Goal: Task Accomplishment & Management: Manage account settings

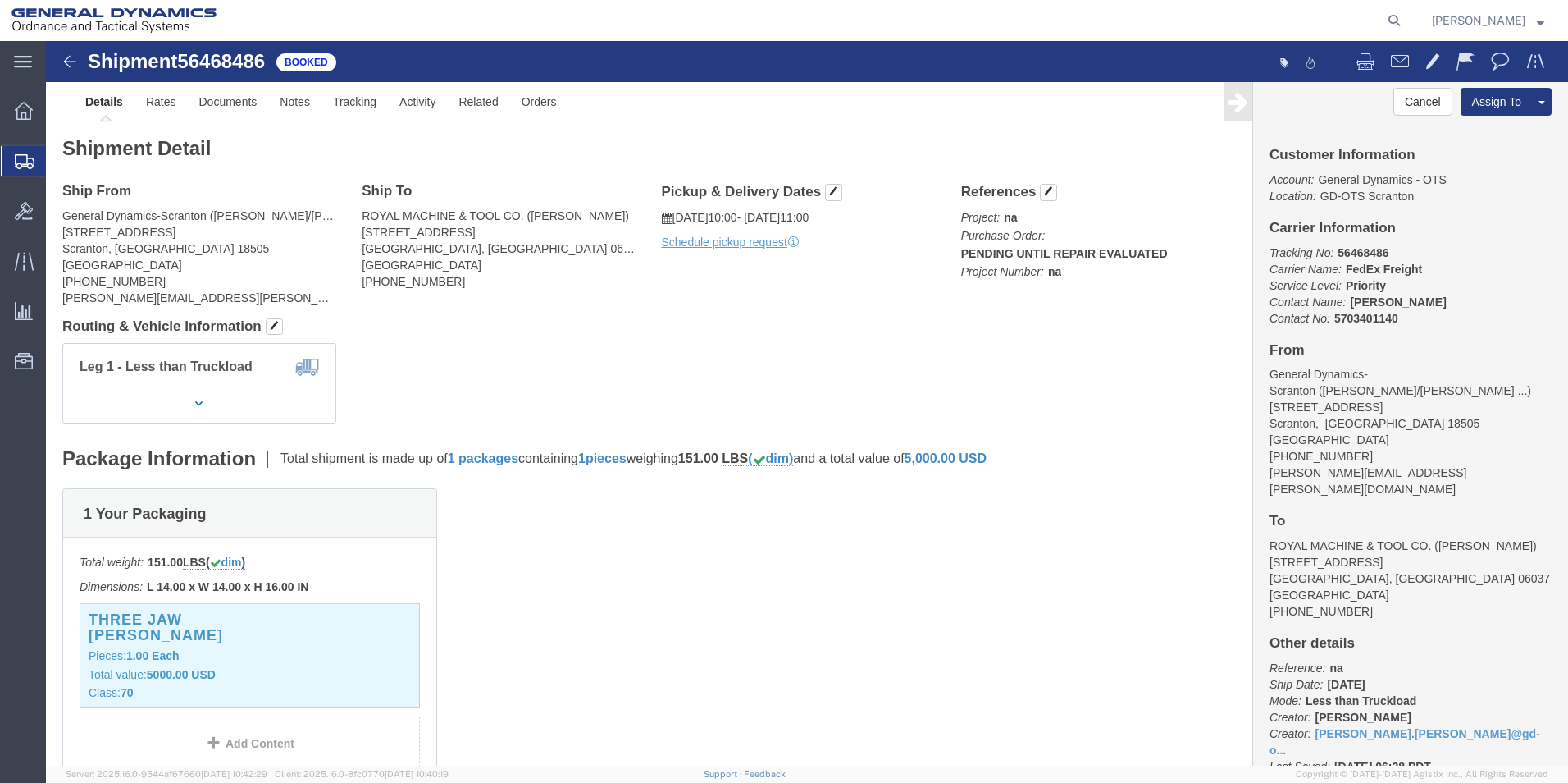
click at [0, 0] on span "Shipment Manager" at bounding box center [0, 0] width 0 height 0
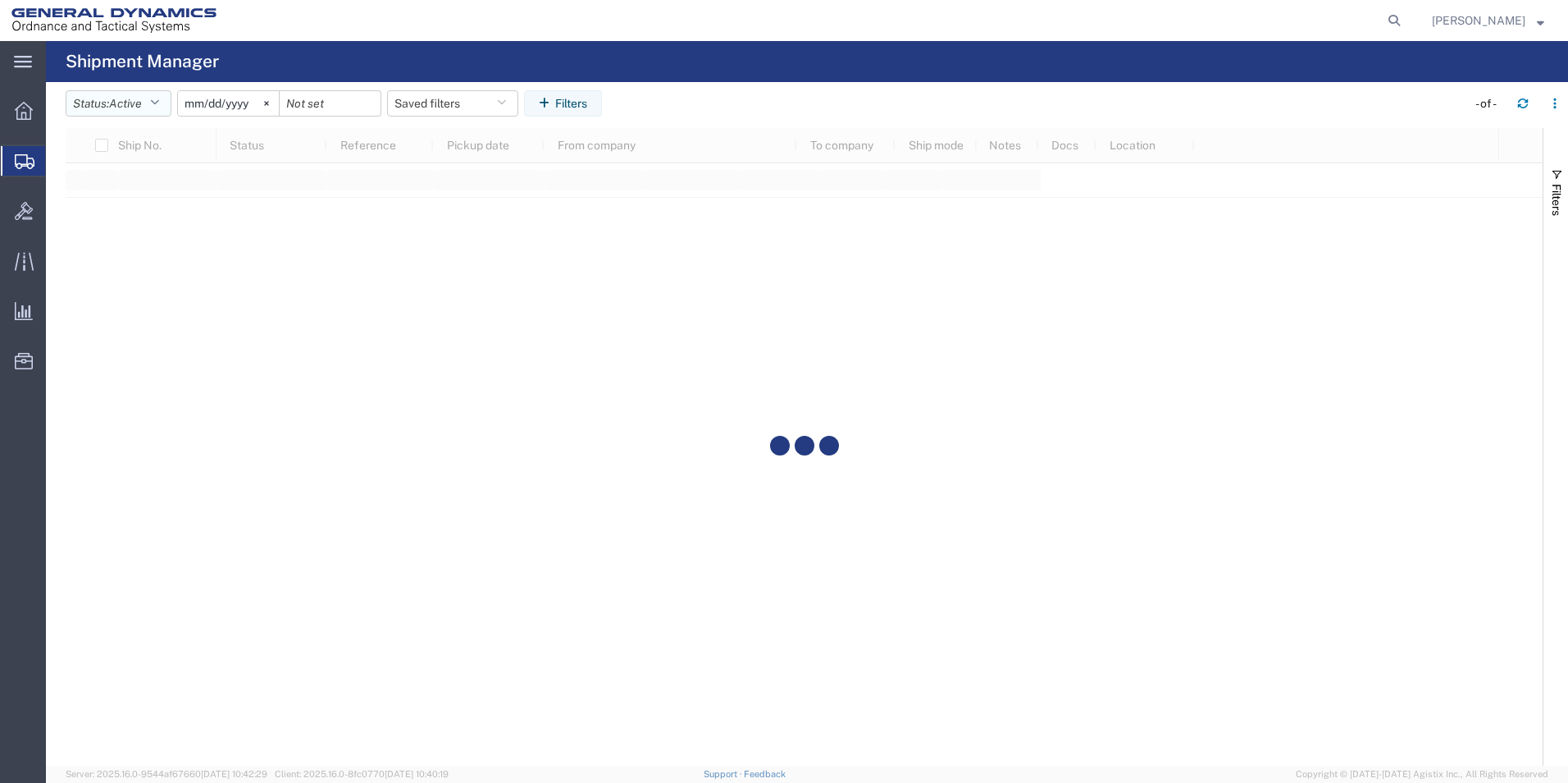
click at [159, 100] on icon "button" at bounding box center [154, 104] width 9 height 12
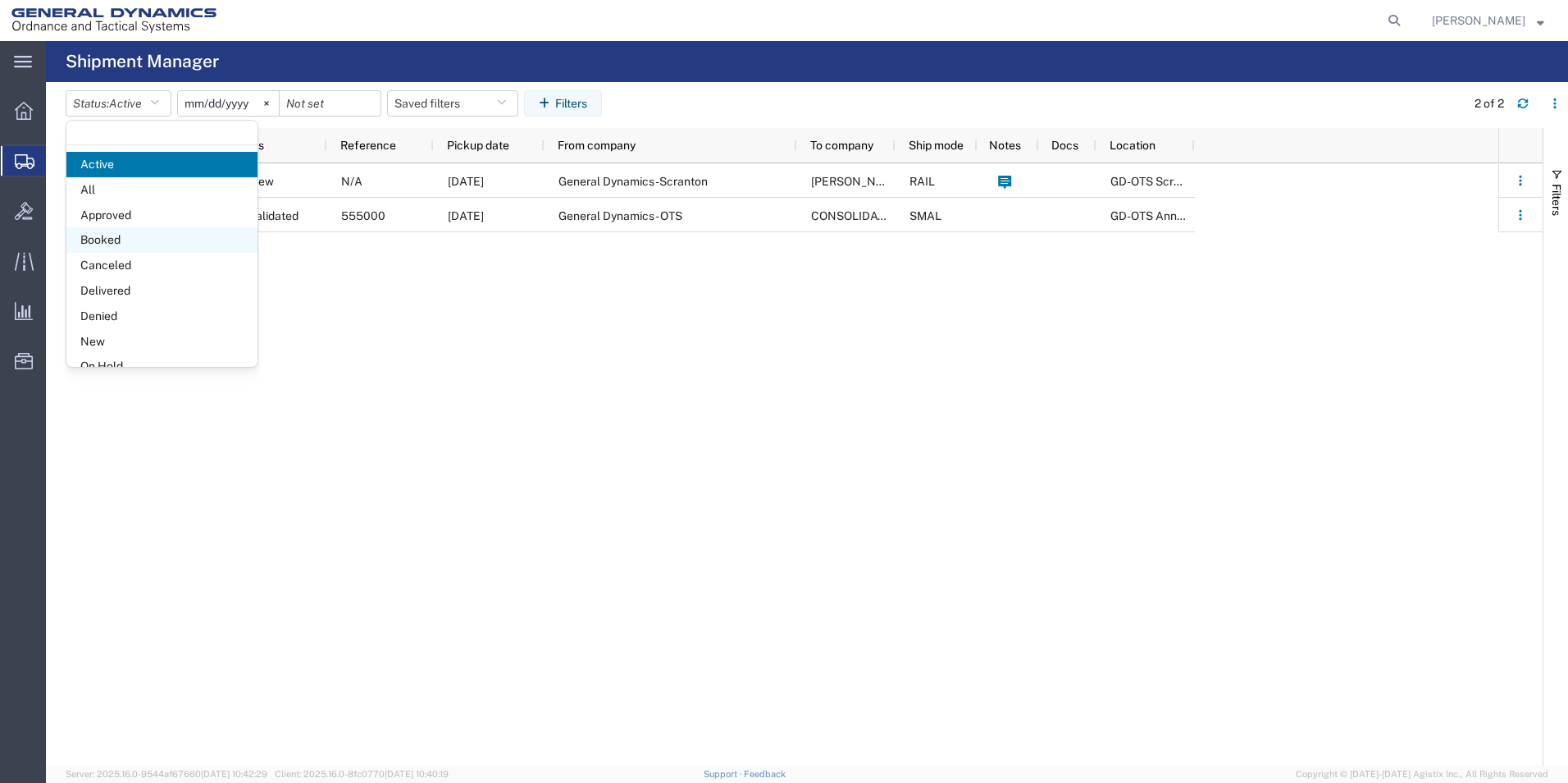
click at [112, 238] on span "Booked" at bounding box center [162, 240] width 191 height 25
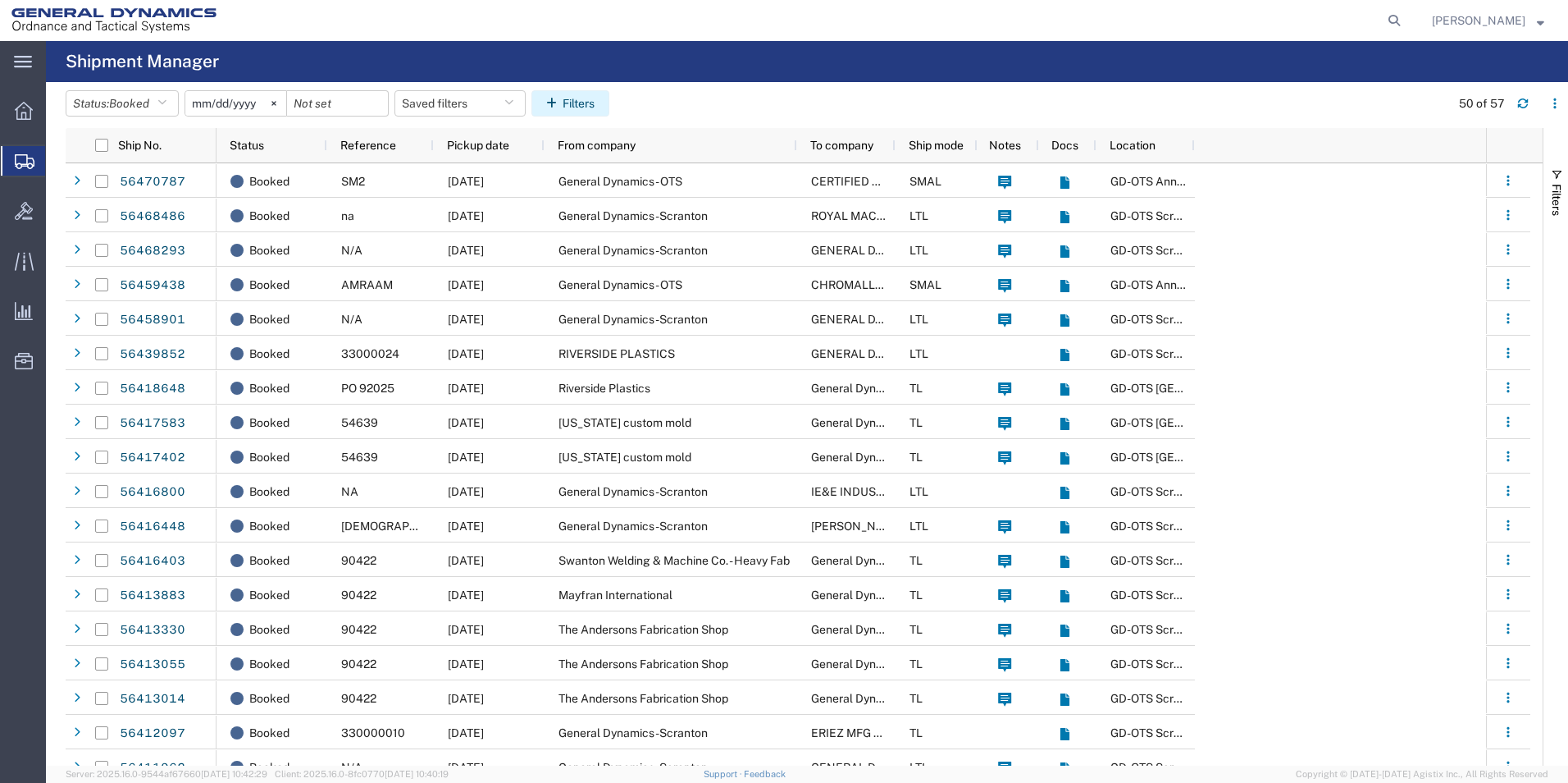
click at [574, 105] on button "Filters" at bounding box center [571, 103] width 78 height 26
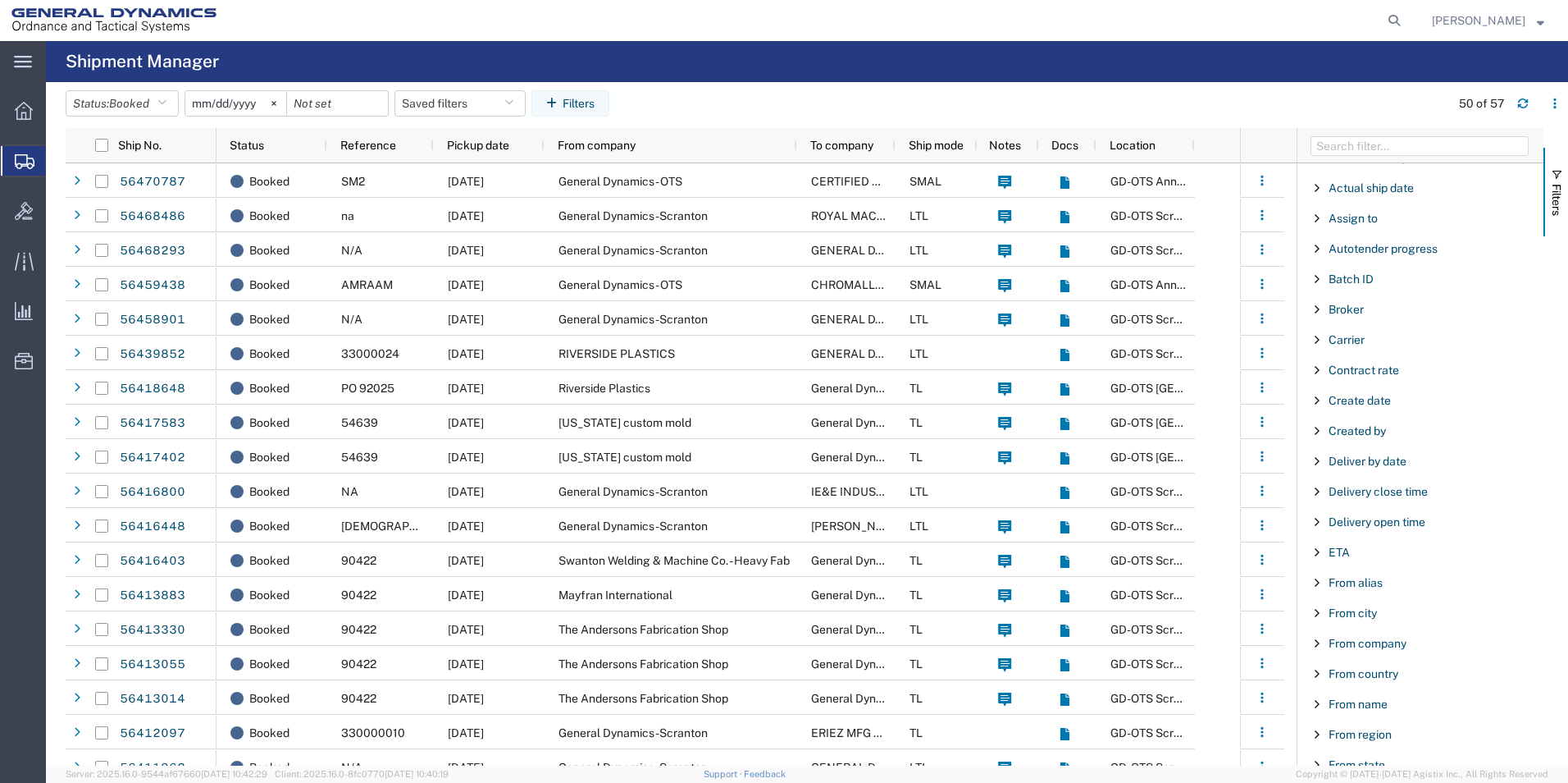
scroll to position [164, 0]
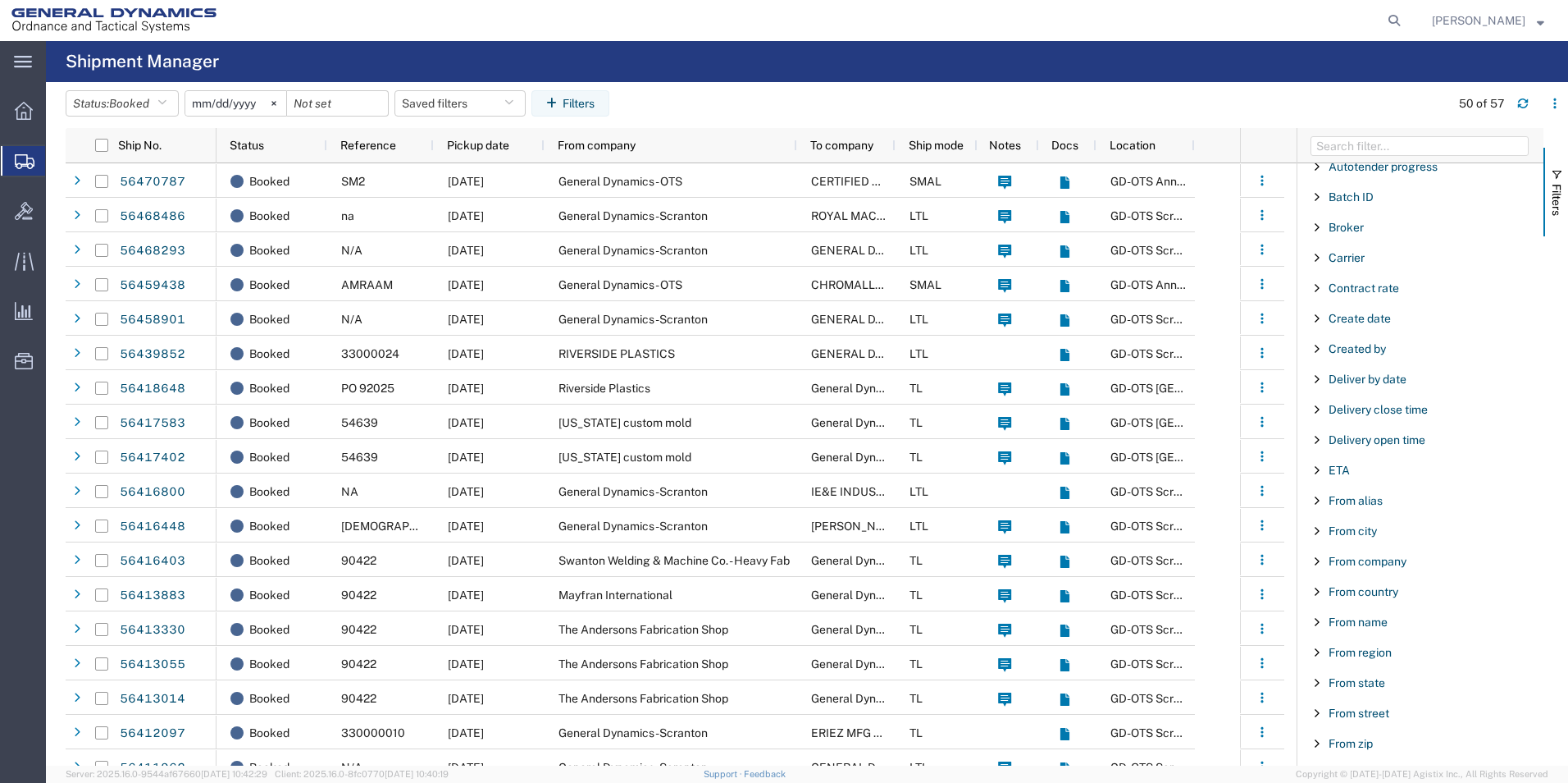
click at [1315, 556] on span "Filter List 66 Filters" at bounding box center [1317, 561] width 13 height 13
click at [1421, 596] on div "starts with" at bounding box center [1421, 602] width 188 height 13
click at [1378, 636] on input "Filter Value" at bounding box center [1426, 631] width 215 height 20
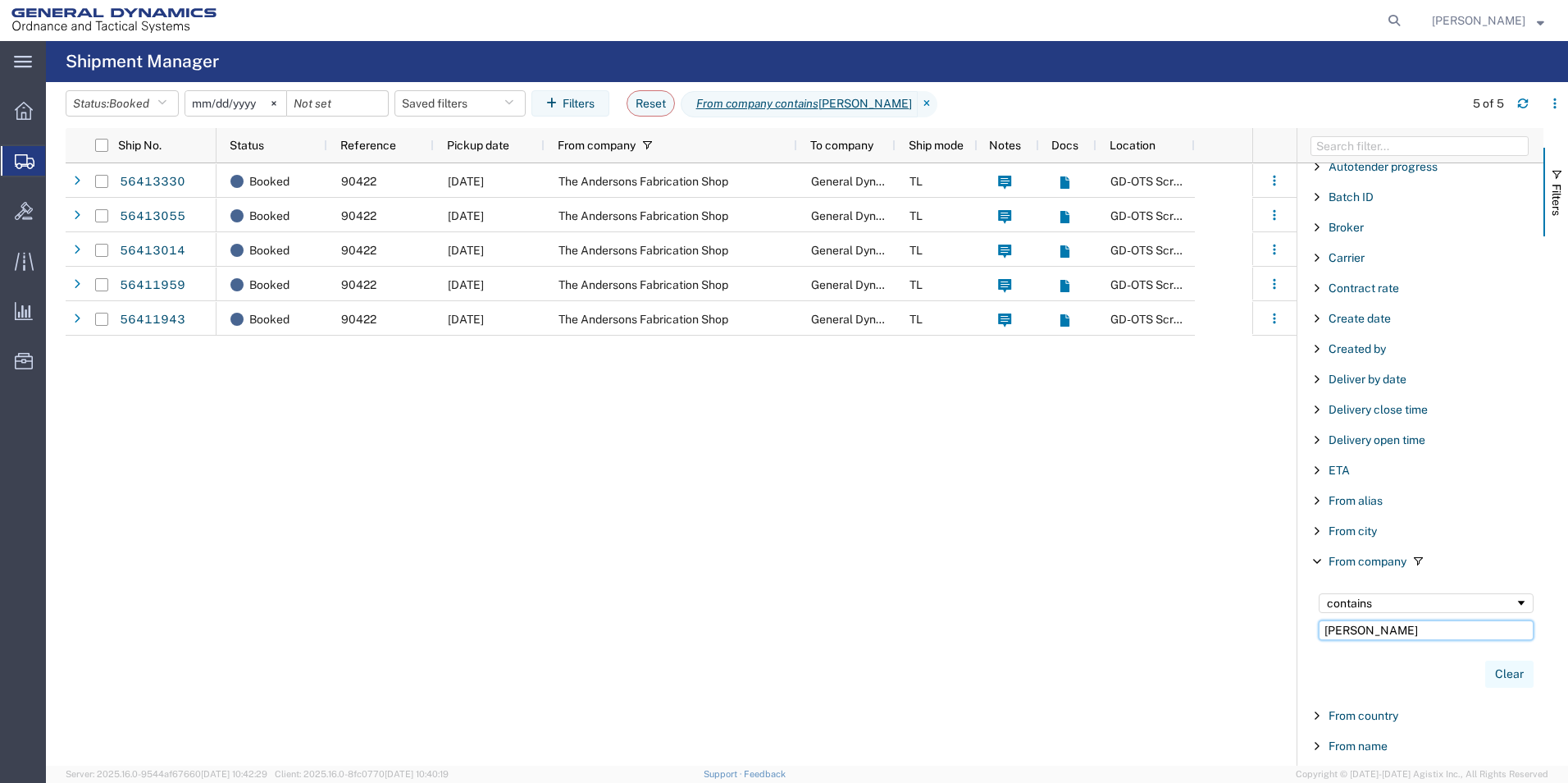
type input "[PERSON_NAME]"
click at [1496, 674] on button "Clear" at bounding box center [1510, 674] width 49 height 27
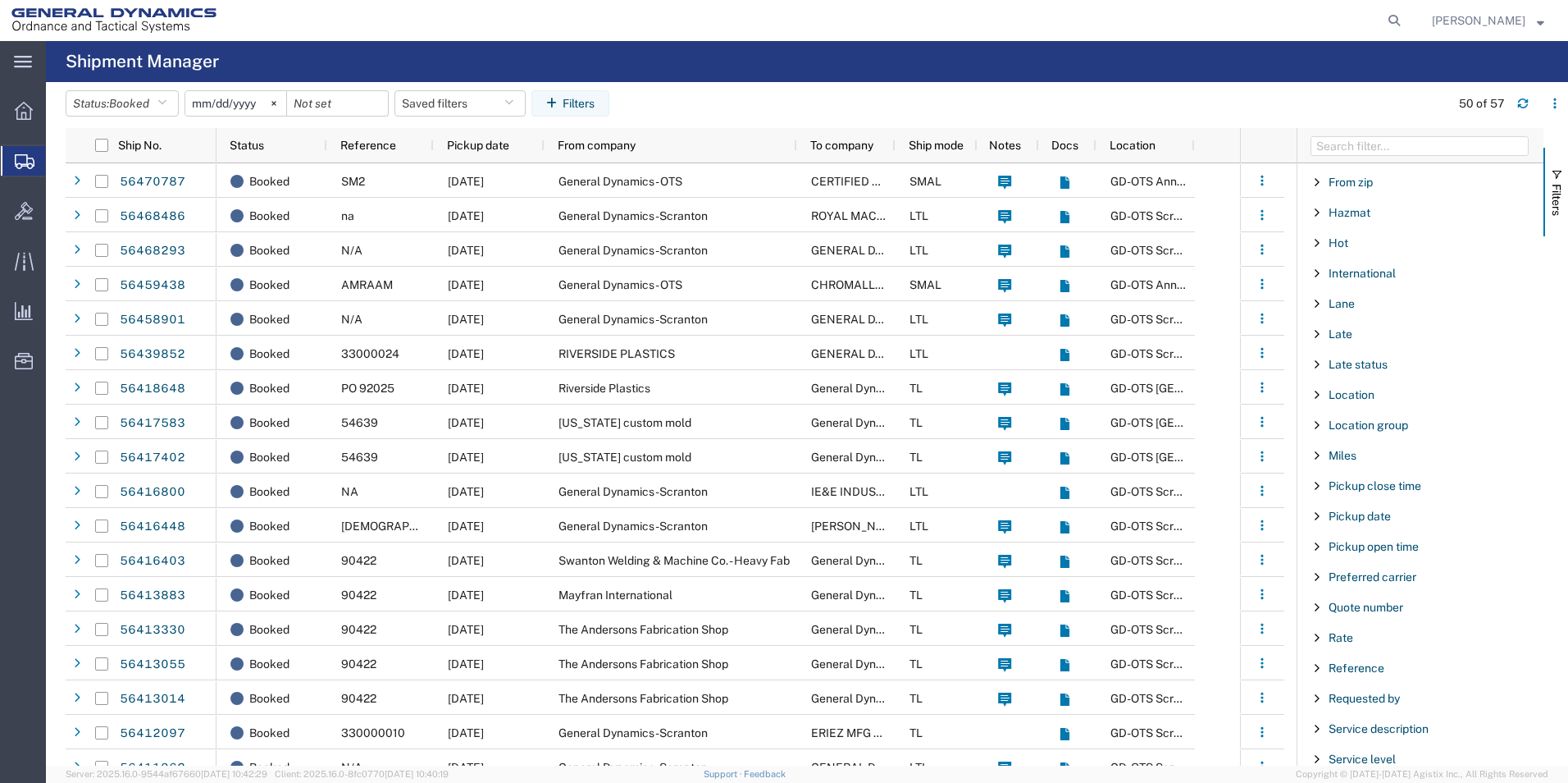
scroll to position [985, 0]
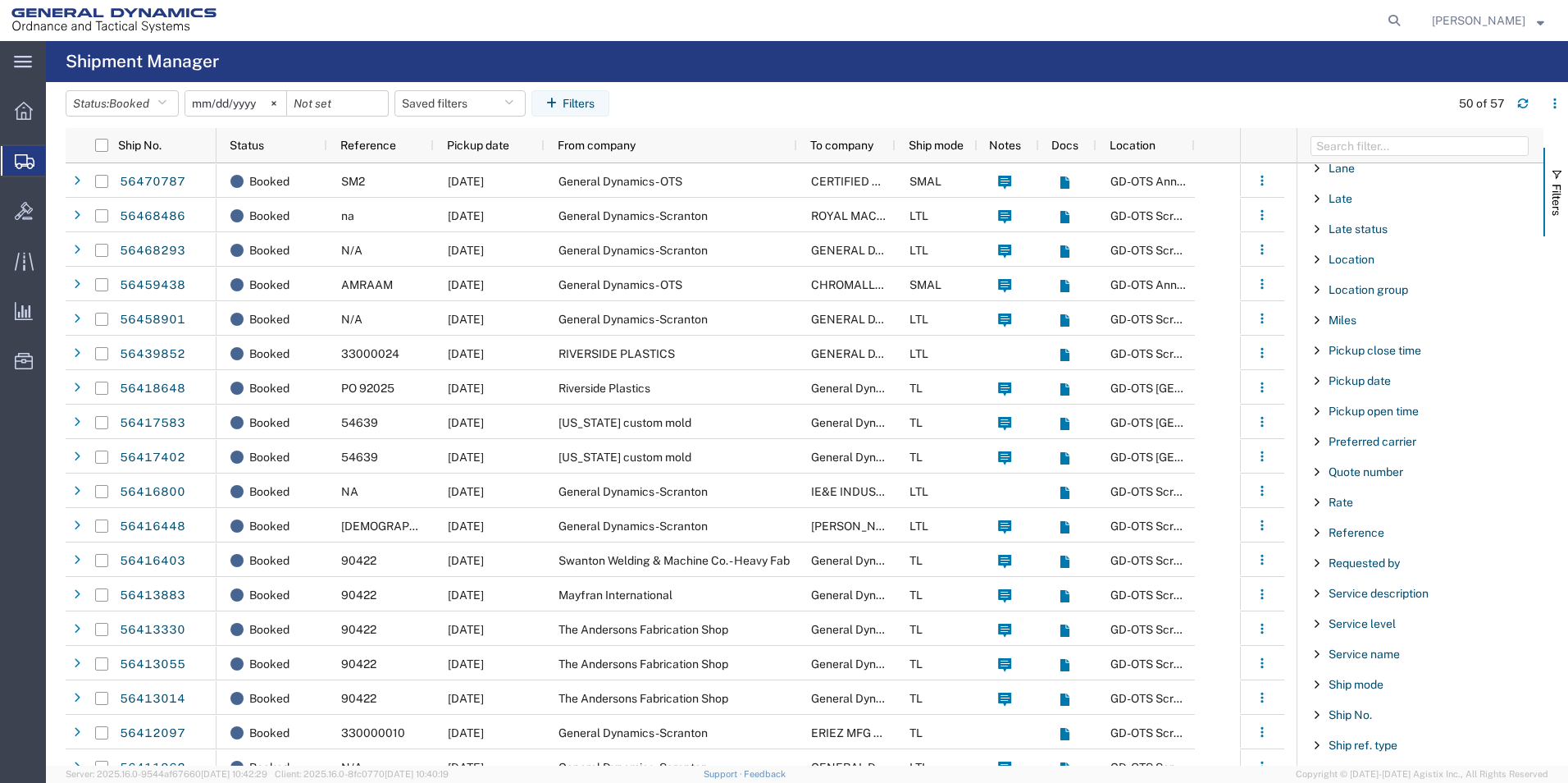
click at [1315, 381] on span "Filter List 66 Filters" at bounding box center [1317, 380] width 13 height 13
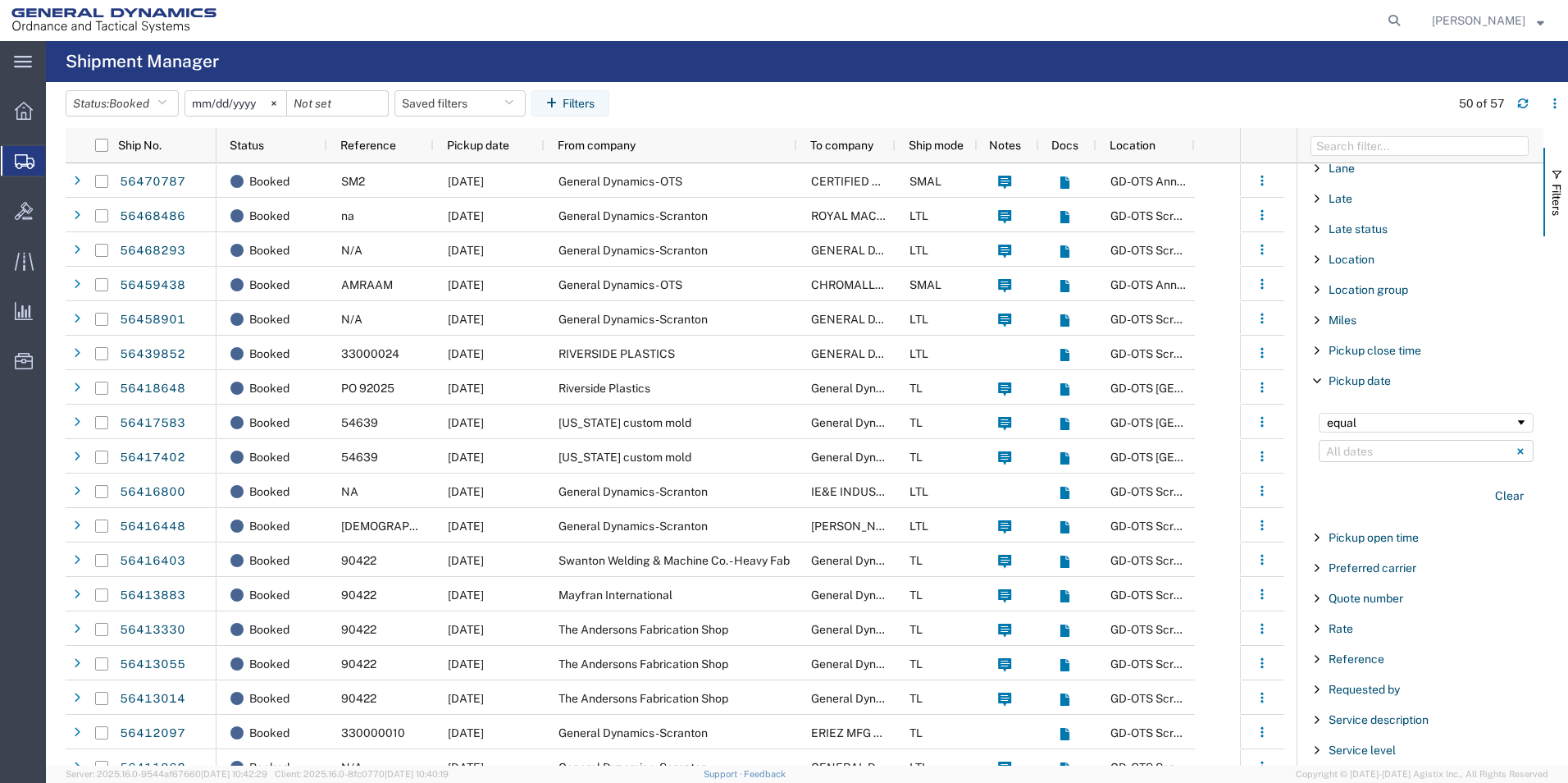
click at [1379, 452] on input "Filter List 66 Filters" at bounding box center [1426, 451] width 215 height 22
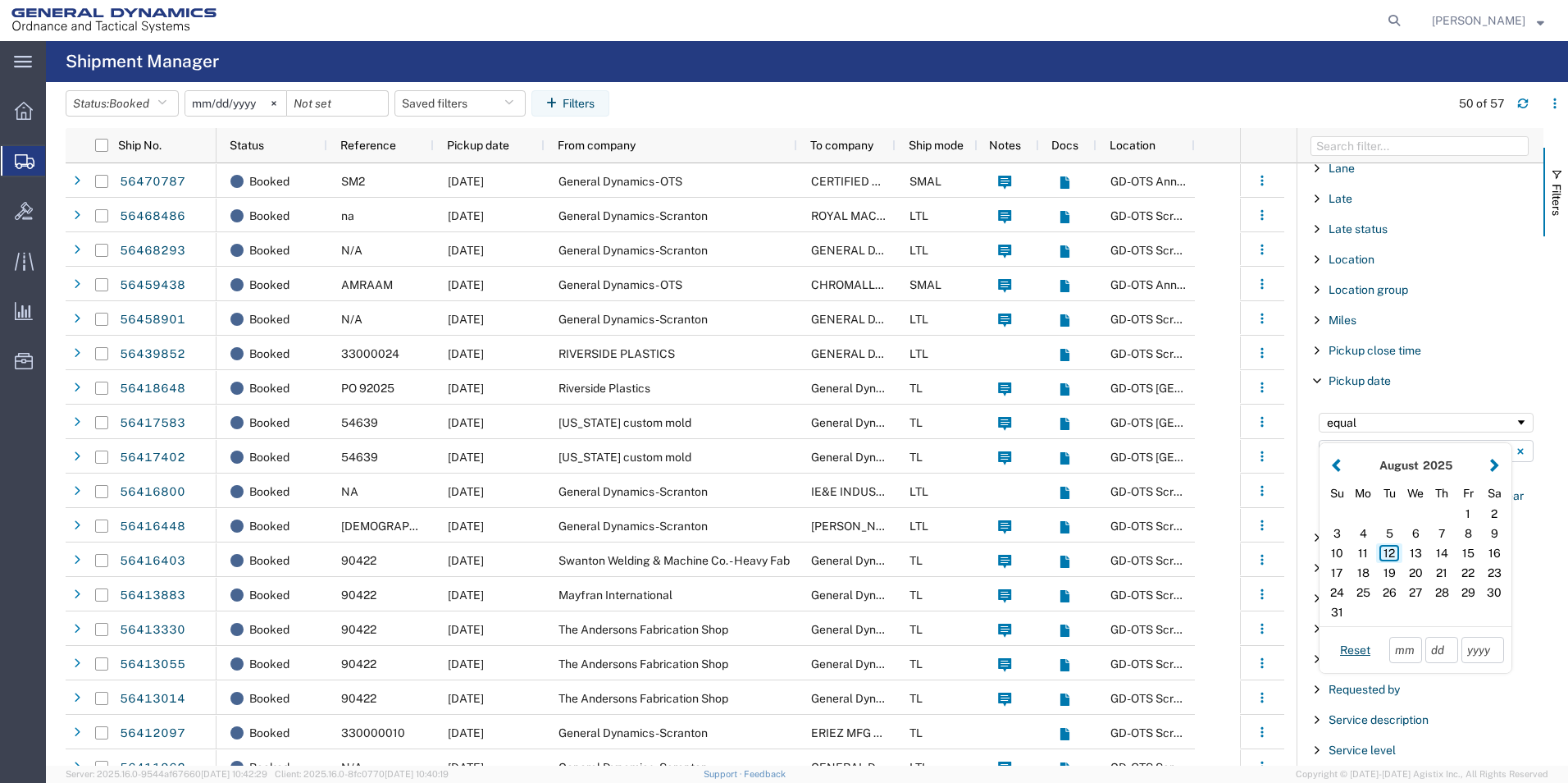
click at [1393, 551] on div "12" at bounding box center [1389, 553] width 26 height 20
type input "[DATE]"
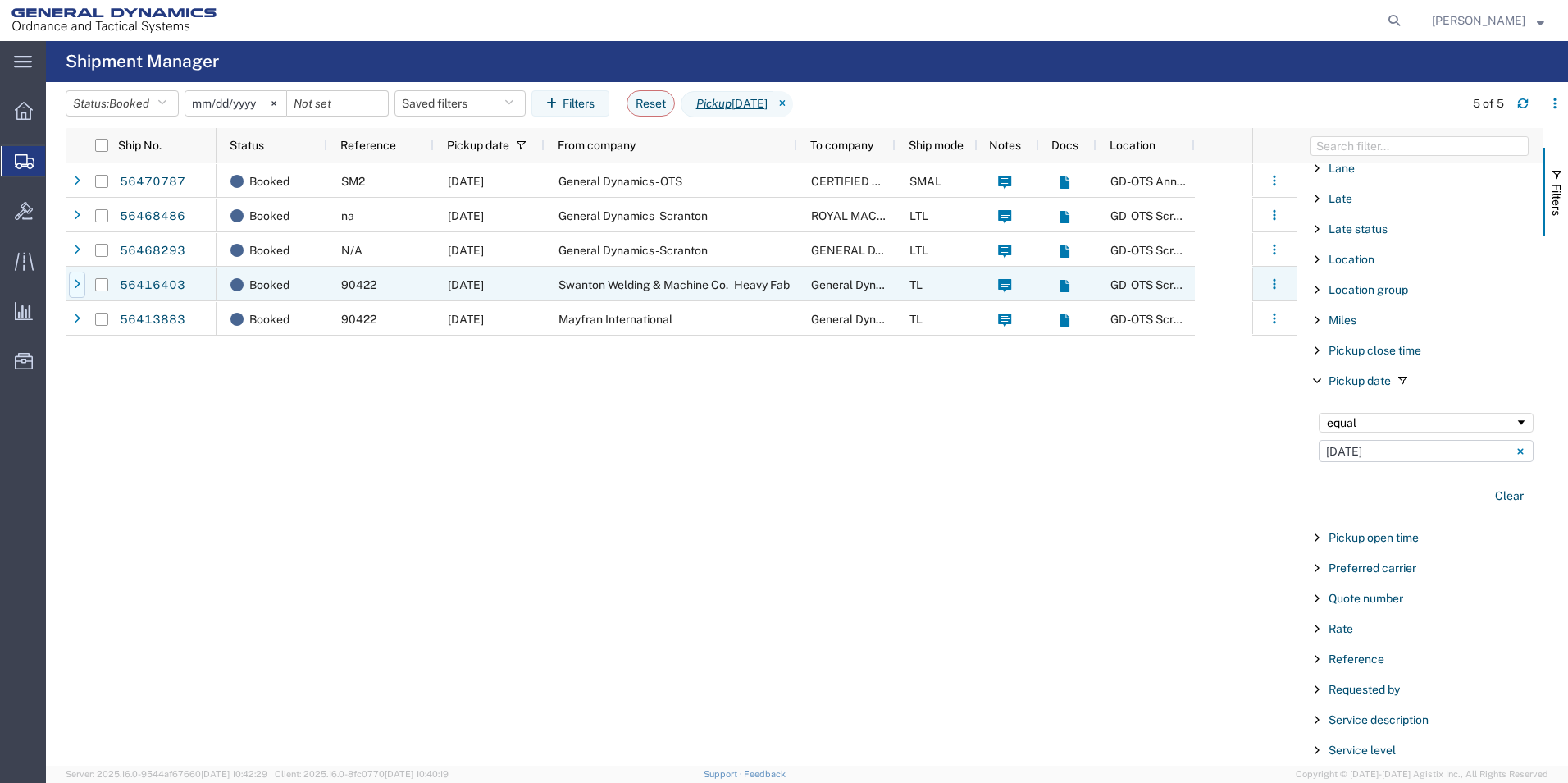
click at [73, 285] on div at bounding box center [77, 284] width 17 height 26
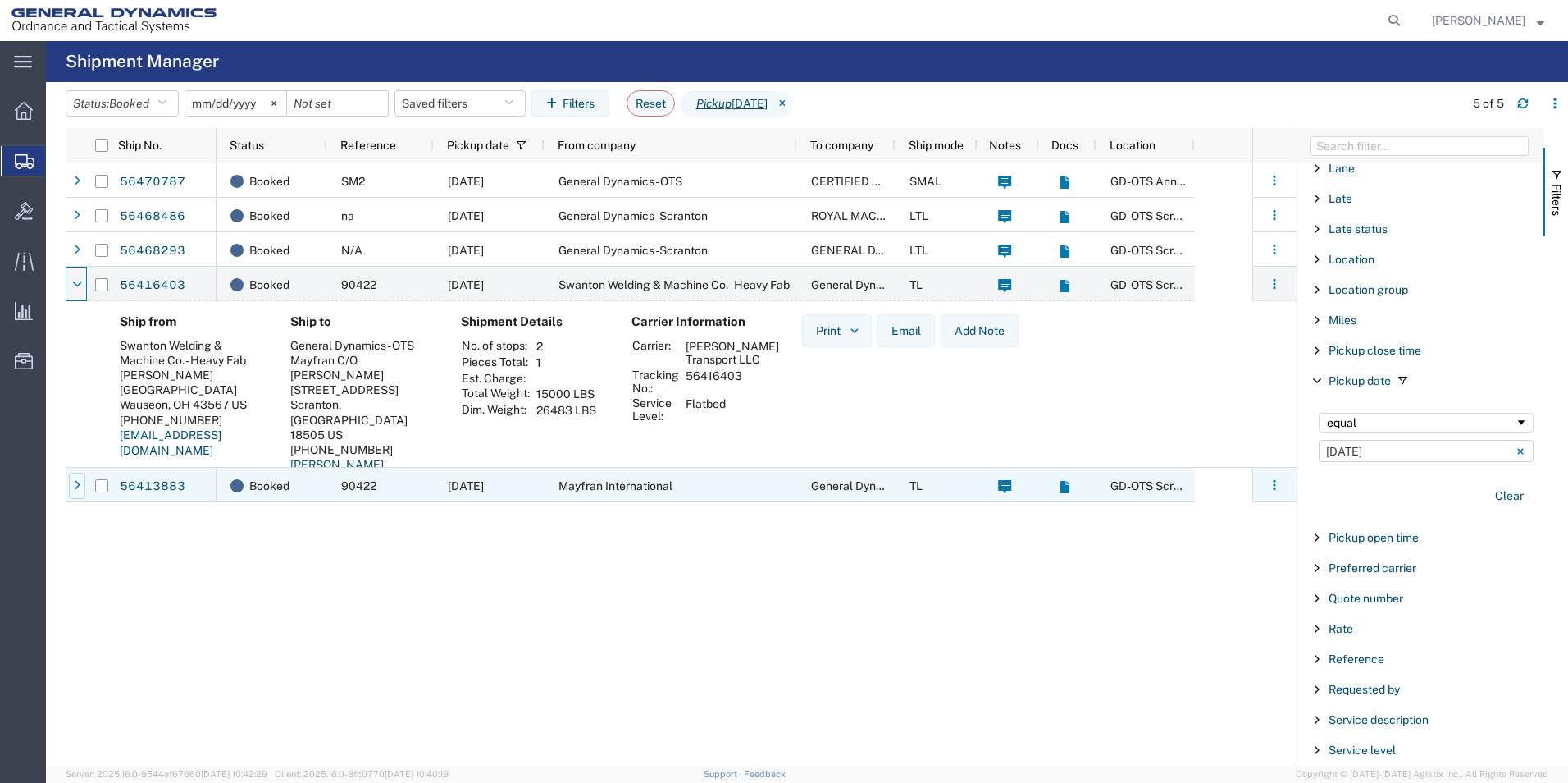
click at [76, 492] on div at bounding box center [77, 486] width 17 height 26
